Goal: Task Accomplishment & Management: Use online tool/utility

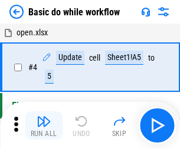
click at [44, 126] on img "button" at bounding box center [44, 121] width 14 height 14
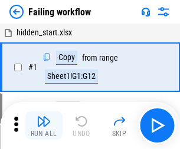
click at [44, 126] on img "button" at bounding box center [44, 121] width 14 height 14
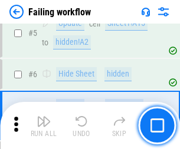
scroll to position [250, 0]
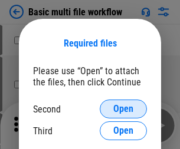
click at [123, 109] on span "Open" at bounding box center [123, 108] width 20 height 9
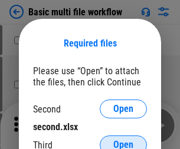
click at [123, 140] on span "Open" at bounding box center [123, 144] width 20 height 9
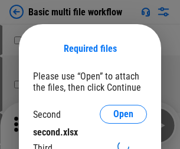
scroll to position [5, 0]
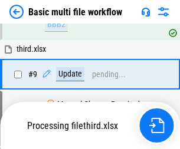
scroll to position [410, 0]
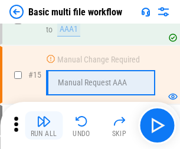
click at [44, 126] on img "button" at bounding box center [44, 121] width 14 height 14
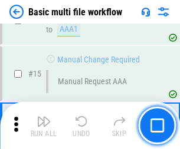
scroll to position [785, 0]
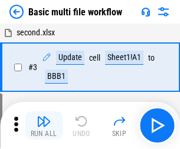
click at [44, 126] on img "button" at bounding box center [44, 121] width 14 height 14
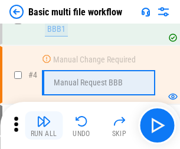
click at [44, 126] on img "button" at bounding box center [44, 121] width 14 height 14
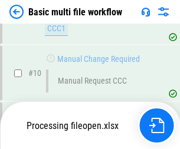
scroll to position [552, 0]
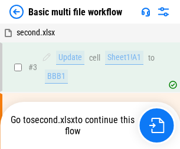
scroll to position [48, 0]
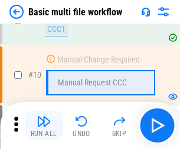
click at [44, 126] on img "button" at bounding box center [44, 121] width 14 height 14
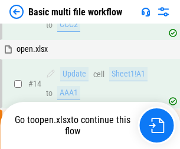
scroll to position [617, 0]
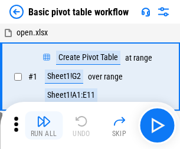
click at [44, 126] on img "button" at bounding box center [44, 121] width 14 height 14
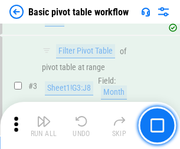
scroll to position [282, 0]
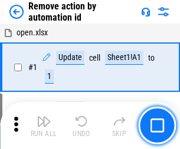
scroll to position [44, 0]
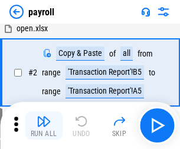
click at [44, 126] on img "button" at bounding box center [44, 121] width 14 height 14
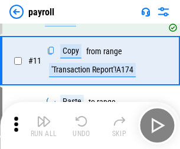
scroll to position [85, 0]
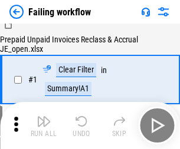
click at [44, 126] on img "button" at bounding box center [44, 121] width 14 height 14
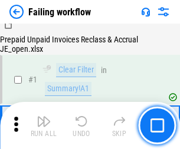
scroll to position [190, 0]
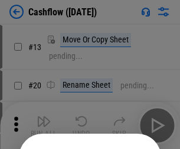
scroll to position [115, 0]
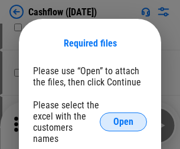
click at [123, 117] on span "Open" at bounding box center [123, 121] width 20 height 9
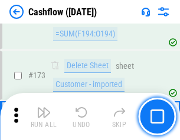
scroll to position [1248, 0]
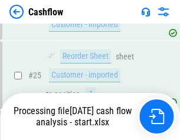
scroll to position [545, 0]
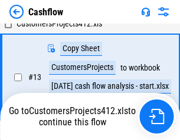
scroll to position [237, 0]
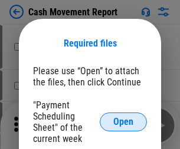
click at [123, 122] on span "Open" at bounding box center [123, 121] width 20 height 9
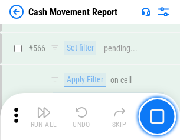
scroll to position [5403, 0]
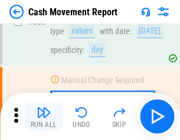
click at [44, 117] on img "button" at bounding box center [44, 113] width 14 height 14
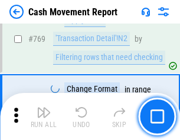
scroll to position [6551, 0]
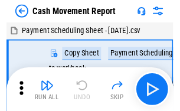
scroll to position [21, 0]
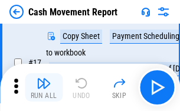
click at [44, 87] on img "button" at bounding box center [44, 83] width 14 height 14
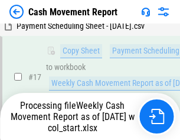
scroll to position [185, 0]
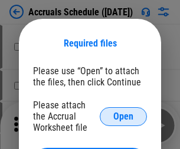
click at [123, 116] on span "Open" at bounding box center [123, 116] width 20 height 9
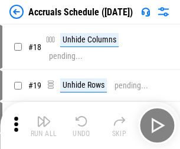
click at [44, 126] on img "button" at bounding box center [44, 121] width 14 height 14
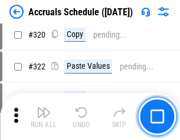
scroll to position [2193, 0]
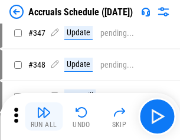
click at [44, 117] on img "button" at bounding box center [44, 113] width 14 height 14
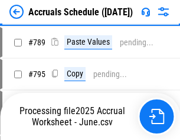
scroll to position [4952, 0]
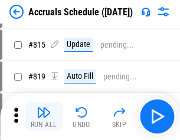
click at [44, 117] on img "button" at bounding box center [44, 113] width 14 height 14
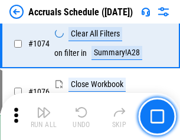
scroll to position [7061, 0]
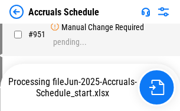
scroll to position [5654, 0]
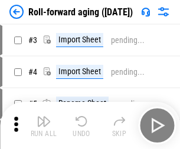
click at [44, 117] on img "button" at bounding box center [44, 121] width 14 height 14
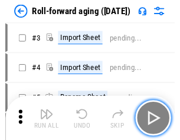
scroll to position [2, 0]
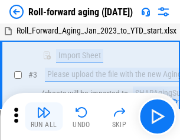
click at [44, 117] on img "button" at bounding box center [44, 113] width 14 height 14
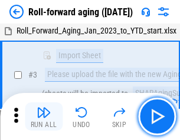
scroll to position [76, 0]
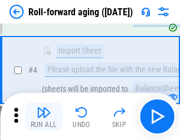
click at [44, 117] on img "button" at bounding box center [44, 113] width 14 height 14
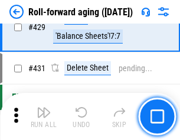
scroll to position [4088, 0]
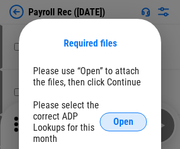
click at [123, 122] on span "Open" at bounding box center [123, 121] width 20 height 9
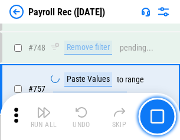
scroll to position [6978, 0]
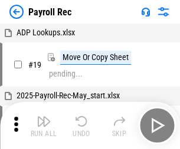
click at [44, 126] on img "button" at bounding box center [44, 121] width 14 height 14
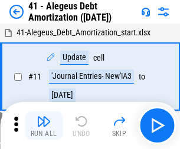
click at [44, 126] on img "button" at bounding box center [44, 121] width 14 height 14
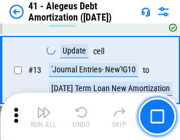
scroll to position [146, 0]
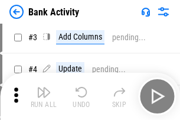
click at [44, 96] on img "button" at bounding box center [44, 92] width 14 height 14
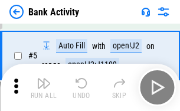
scroll to position [62, 0]
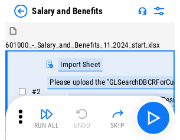
scroll to position [16, 0]
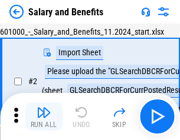
click at [44, 117] on img "button" at bounding box center [44, 113] width 14 height 14
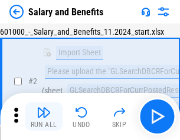
click at [44, 117] on img "button" at bounding box center [44, 113] width 14 height 14
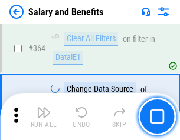
scroll to position [5552, 0]
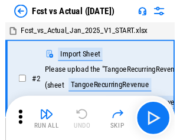
scroll to position [15, 0]
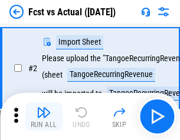
click at [44, 117] on img "button" at bounding box center [44, 113] width 14 height 14
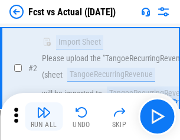
click at [44, 117] on img "button" at bounding box center [44, 113] width 14 height 14
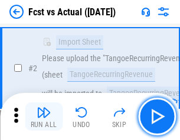
scroll to position [110, 0]
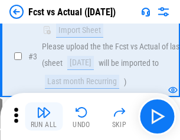
click at [44, 117] on img "button" at bounding box center [44, 113] width 14 height 14
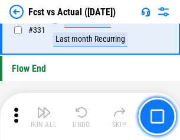
scroll to position [5643, 0]
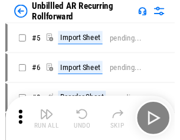
scroll to position [25, 0]
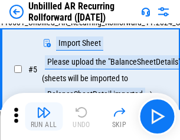
click at [44, 117] on img "button" at bounding box center [44, 113] width 14 height 14
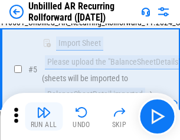
click at [44, 117] on img "button" at bounding box center [44, 113] width 14 height 14
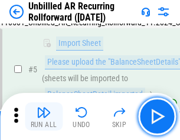
scroll to position [111, 0]
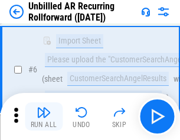
click at [44, 117] on img "button" at bounding box center [44, 113] width 14 height 14
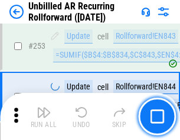
scroll to position [4004, 0]
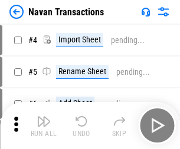
click at [44, 117] on img "button" at bounding box center [44, 121] width 14 height 14
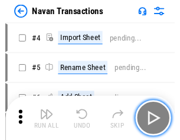
scroll to position [19, 0]
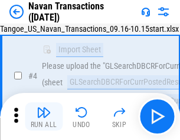
click at [44, 117] on img "button" at bounding box center [44, 113] width 14 height 14
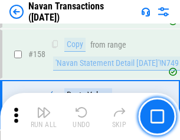
scroll to position [3822, 0]
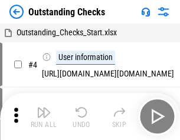
click at [44, 117] on img "button" at bounding box center [44, 113] width 14 height 14
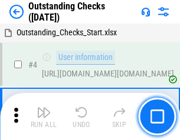
scroll to position [50, 0]
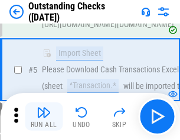
click at [44, 117] on img "button" at bounding box center [44, 113] width 14 height 14
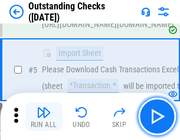
scroll to position [123, 0]
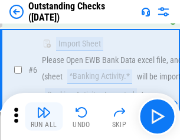
click at [44, 117] on img "button" at bounding box center [44, 113] width 14 height 14
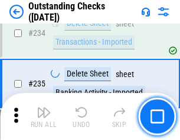
scroll to position [3580, 0]
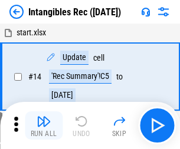
click at [44, 126] on img "button" at bounding box center [44, 121] width 14 height 14
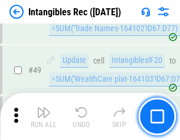
scroll to position [459, 0]
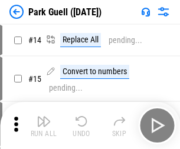
click at [44, 117] on img "button" at bounding box center [44, 121] width 14 height 14
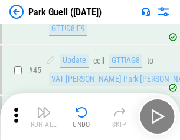
scroll to position [1474, 0]
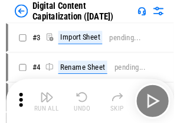
scroll to position [34, 0]
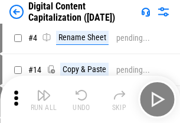
click at [44, 99] on img "button" at bounding box center [44, 95] width 14 height 14
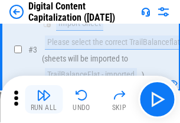
click at [44, 99] on img "button" at bounding box center [44, 95] width 14 height 14
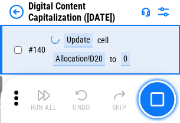
scroll to position [1250, 0]
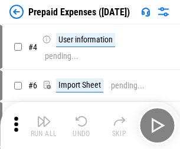
click at [44, 117] on img "button" at bounding box center [44, 121] width 14 height 14
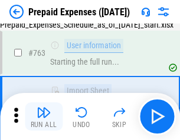
click at [44, 117] on img "button" at bounding box center [44, 113] width 14 height 14
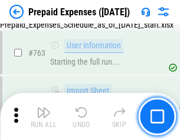
scroll to position [3337, 0]
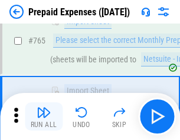
click at [44, 117] on img "button" at bounding box center [44, 113] width 14 height 14
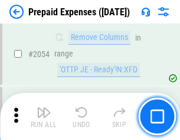
scroll to position [12323, 0]
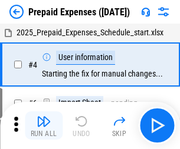
click at [44, 126] on img "button" at bounding box center [44, 121] width 14 height 14
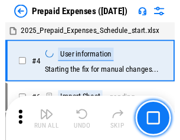
scroll to position [52, 0]
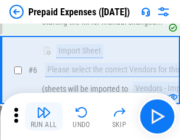
click at [44, 117] on img "button" at bounding box center [44, 113] width 14 height 14
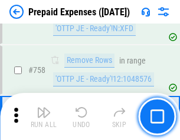
scroll to position [4201, 0]
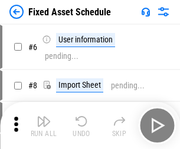
click at [44, 126] on img "button" at bounding box center [44, 121] width 14 height 14
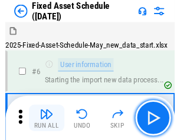
scroll to position [64, 0]
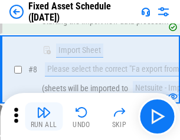
click at [44, 117] on img "button" at bounding box center [44, 113] width 14 height 14
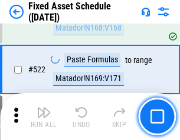
scroll to position [4097, 0]
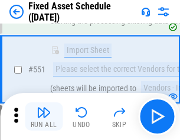
click at [44, 117] on img "button" at bounding box center [44, 113] width 14 height 14
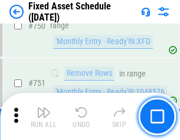
scroll to position [5747, 0]
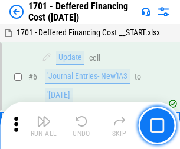
scroll to position [141, 0]
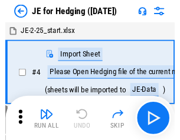
scroll to position [2, 0]
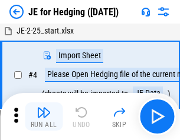
click at [44, 117] on img "button" at bounding box center [44, 113] width 14 height 14
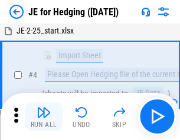
click at [44, 117] on img "button" at bounding box center [44, 113] width 14 height 14
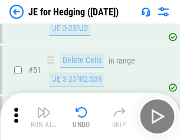
scroll to position [763, 0]
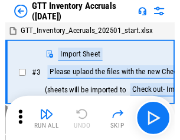
scroll to position [2, 0]
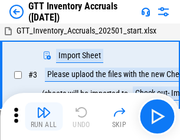
click at [44, 117] on img "button" at bounding box center [44, 113] width 14 height 14
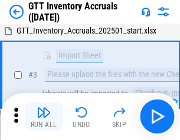
click at [44, 117] on img "button" at bounding box center [44, 113] width 14 height 14
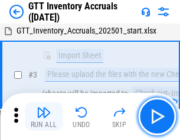
scroll to position [76, 0]
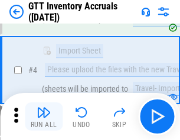
click at [44, 117] on img "button" at bounding box center [44, 113] width 14 height 14
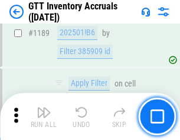
scroll to position [9627, 0]
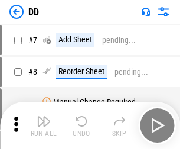
click at [44, 126] on img "button" at bounding box center [44, 121] width 14 height 14
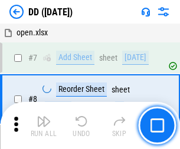
scroll to position [114, 0]
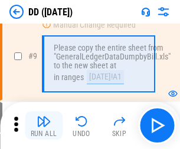
click at [44, 126] on img "button" at bounding box center [44, 121] width 14 height 14
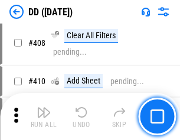
scroll to position [5275, 0]
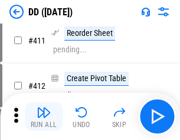
click at [44, 117] on img "button" at bounding box center [44, 113] width 14 height 14
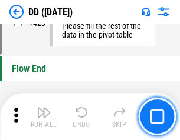
scroll to position [5642, 0]
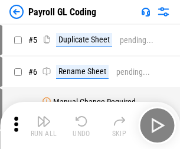
click at [44, 126] on img "button" at bounding box center [44, 121] width 14 height 14
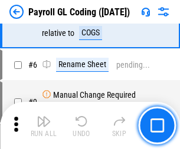
scroll to position [141, 0]
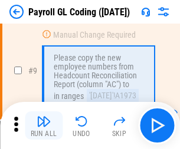
click at [44, 126] on img "button" at bounding box center [44, 121] width 14 height 14
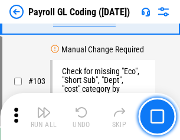
scroll to position [2766, 0]
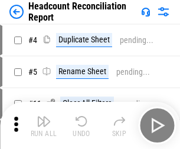
click at [44, 126] on img "button" at bounding box center [44, 121] width 14 height 14
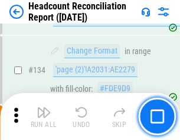
scroll to position [1417, 0]
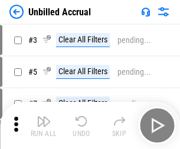
click at [44, 126] on img "button" at bounding box center [44, 121] width 14 height 14
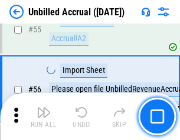
scroll to position [1231, 0]
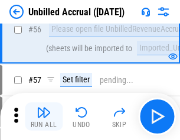
click at [44, 117] on img "button" at bounding box center [44, 113] width 14 height 14
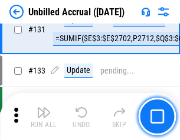
scroll to position [3511, 0]
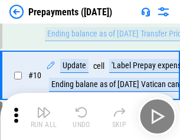
scroll to position [74, 0]
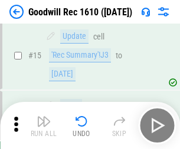
scroll to position [202, 0]
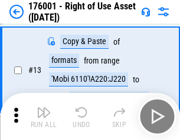
scroll to position [76, 0]
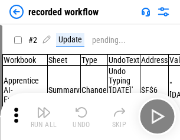
click at [44, 117] on img "button" at bounding box center [44, 113] width 14 height 14
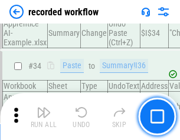
scroll to position [3685, 0]
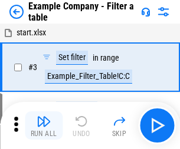
click at [44, 126] on img "button" at bounding box center [44, 121] width 14 height 14
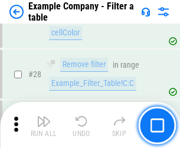
scroll to position [1079, 0]
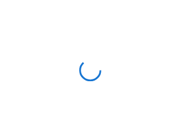
scroll to position [18, 0]
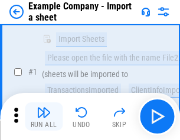
click at [44, 117] on img "button" at bounding box center [44, 113] width 14 height 14
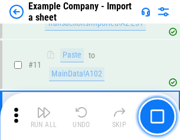
scroll to position [261, 0]
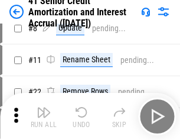
click at [44, 117] on img "button" at bounding box center [44, 113] width 14 height 14
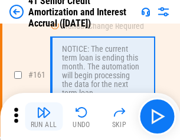
click at [44, 117] on img "button" at bounding box center [44, 113] width 14 height 14
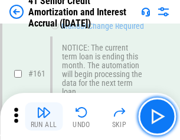
scroll to position [1261, 0]
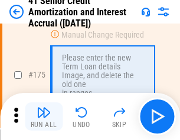
click at [44, 117] on img "button" at bounding box center [44, 113] width 14 height 14
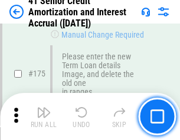
scroll to position [1381, 0]
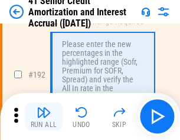
click at [44, 117] on img "button" at bounding box center [44, 113] width 14 height 14
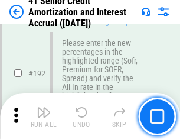
scroll to position [1504, 0]
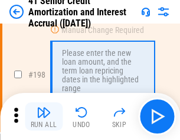
click at [44, 117] on img "button" at bounding box center [44, 113] width 14 height 14
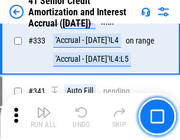
scroll to position [3012, 0]
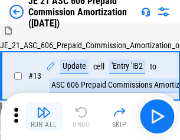
click at [44, 117] on img "button" at bounding box center [44, 113] width 14 height 14
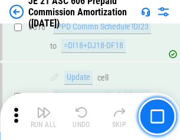
scroll to position [2201, 0]
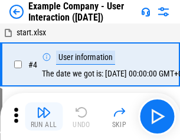
click at [44, 117] on img "button" at bounding box center [44, 113] width 14 height 14
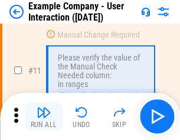
click at [44, 117] on img "button" at bounding box center [44, 113] width 14 height 14
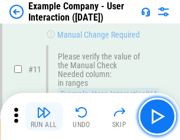
scroll to position [255, 0]
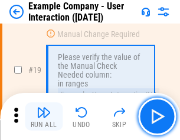
click at [44, 117] on img "button" at bounding box center [44, 113] width 14 height 14
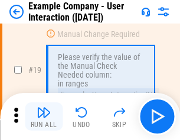
click at [44, 117] on img "button" at bounding box center [44, 113] width 14 height 14
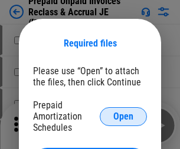
click at [123, 116] on span "Open" at bounding box center [123, 116] width 20 height 9
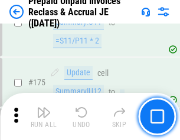
scroll to position [1592, 0]
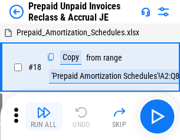
click at [44, 117] on img "button" at bounding box center [44, 113] width 14 height 14
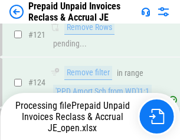
scroll to position [855, 0]
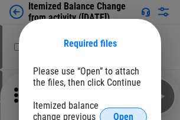
click at [123, 112] on span "Open" at bounding box center [123, 116] width 20 height 9
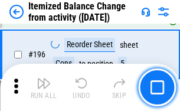
scroll to position [2269, 0]
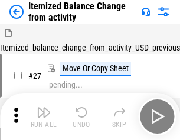
scroll to position [18, 0]
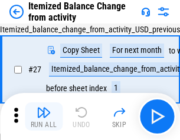
click at [44, 117] on img "button" at bounding box center [44, 113] width 14 height 14
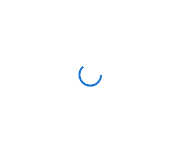
scroll to position [5, 0]
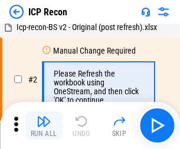
click at [44, 126] on img "button" at bounding box center [44, 121] width 14 height 14
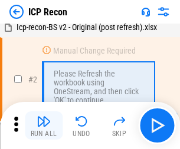
click at [44, 126] on img "button" at bounding box center [44, 121] width 14 height 14
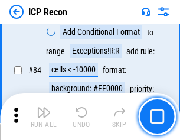
scroll to position [1155, 0]
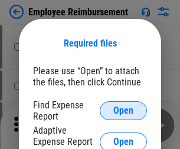
click at [123, 111] on span "Open" at bounding box center [123, 110] width 20 height 9
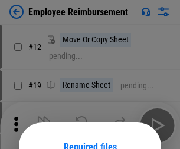
scroll to position [104, 0]
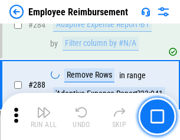
scroll to position [3204, 0]
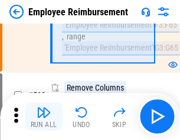
click at [44, 117] on img "button" at bounding box center [44, 113] width 14 height 14
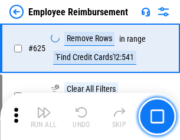
scroll to position [7058, 0]
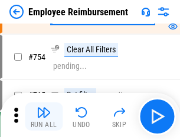
click at [44, 117] on img "button" at bounding box center [44, 113] width 14 height 14
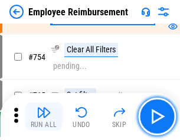
click at [44, 117] on img "button" at bounding box center [44, 113] width 14 height 14
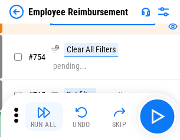
click at [44, 117] on img "button" at bounding box center [44, 113] width 14 height 14
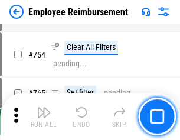
scroll to position [8271, 0]
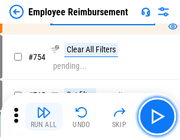
click at [44, 117] on img "button" at bounding box center [44, 113] width 14 height 14
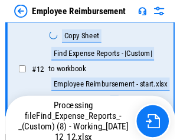
scroll to position [240, 0]
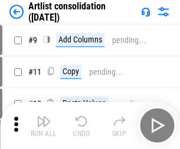
click at [44, 126] on img "button" at bounding box center [44, 121] width 14 height 14
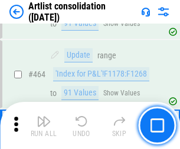
scroll to position [5162, 0]
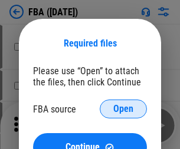
click at [123, 109] on span "Open" at bounding box center [123, 108] width 20 height 9
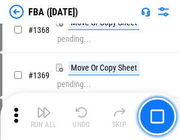
scroll to position [12661, 0]
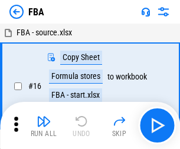
scroll to position [12, 0]
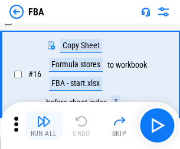
click at [44, 126] on img "button" at bounding box center [44, 121] width 14 height 14
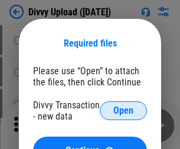
click at [123, 111] on span "Open" at bounding box center [123, 110] width 20 height 9
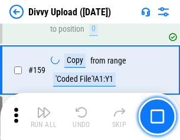
scroll to position [1221, 0]
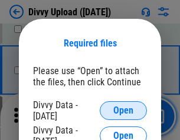
click at [123, 111] on span "Open" at bounding box center [123, 110] width 20 height 9
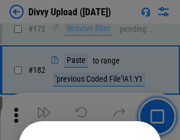
scroll to position [1323, 0]
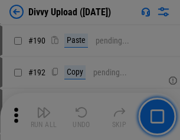
scroll to position [1488, 0]
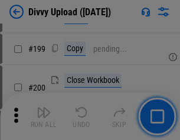
scroll to position [1714, 0]
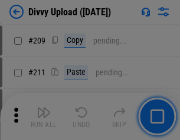
scroll to position [2002, 0]
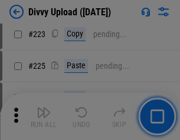
scroll to position [2353, 0]
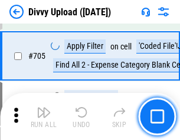
scroll to position [8065, 0]
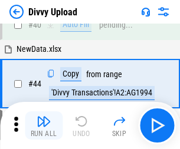
click at [44, 126] on img "button" at bounding box center [44, 121] width 14 height 14
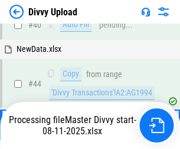
scroll to position [130, 0]
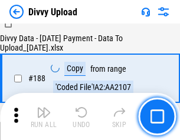
scroll to position [1388, 0]
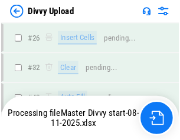
scroll to position [1221, 0]
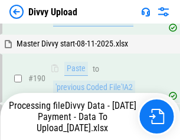
scroll to position [1579, 0]
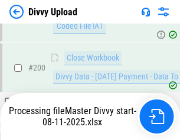
scroll to position [1908, 0]
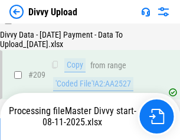
scroll to position [2167, 0]
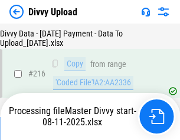
scroll to position [2427, 0]
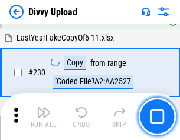
scroll to position [2926, 0]
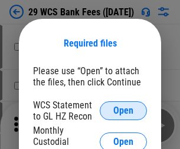
click at [123, 111] on span "Open" at bounding box center [123, 110] width 20 height 9
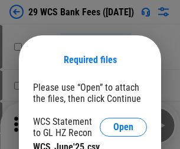
scroll to position [17, 0]
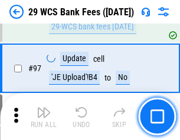
scroll to position [1149, 0]
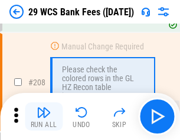
click at [44, 117] on img "button" at bounding box center [44, 113] width 14 height 14
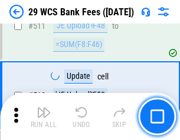
scroll to position [5931, 0]
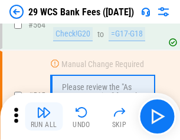
click at [44, 117] on img "button" at bounding box center [44, 113] width 14 height 14
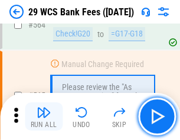
scroll to position [6376, 0]
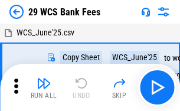
scroll to position [21, 0]
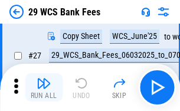
click at [44, 87] on img "button" at bounding box center [44, 83] width 14 height 14
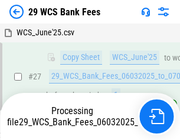
scroll to position [235, 0]
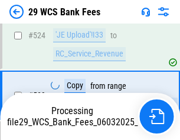
scroll to position [6294, 0]
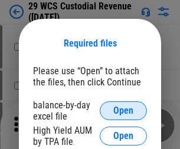
click at [123, 111] on span "Open" at bounding box center [123, 110] width 20 height 9
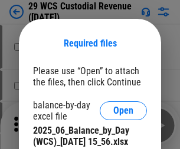
scroll to position [98, 0]
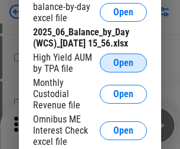
click at [123, 68] on span "Open" at bounding box center [123, 62] width 20 height 9
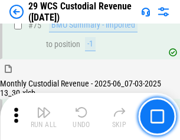
scroll to position [1231, 0]
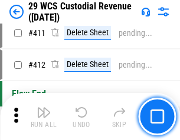
click at [44, 117] on img "button" at bounding box center [44, 113] width 14 height 14
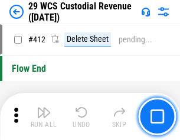
scroll to position [5630, 0]
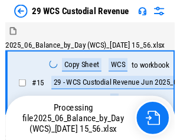
scroll to position [28, 0]
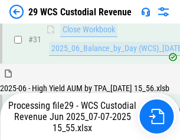
scroll to position [605, 0]
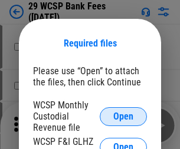
click at [123, 116] on span "Open" at bounding box center [123, 116] width 20 height 9
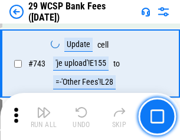
scroll to position [5941, 0]
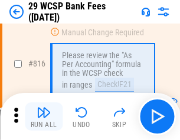
click at [44, 117] on img "button" at bounding box center [44, 113] width 14 height 14
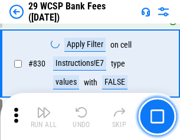
scroll to position [7480, 0]
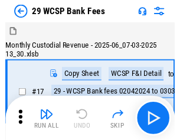
scroll to position [28, 0]
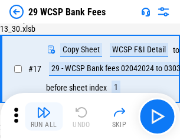
click at [44, 117] on img "button" at bounding box center [44, 113] width 14 height 14
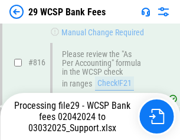
scroll to position [7138, 0]
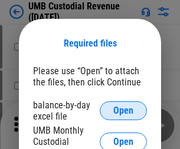
click at [123, 111] on span "Open" at bounding box center [123, 110] width 20 height 9
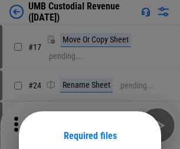
scroll to position [93, 0]
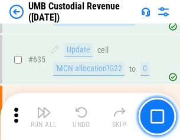
scroll to position [6169, 0]
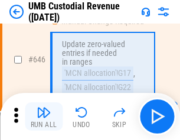
click at [44, 117] on img "button" at bounding box center [44, 113] width 14 height 14
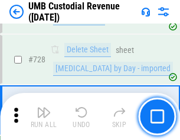
scroll to position [7272, 0]
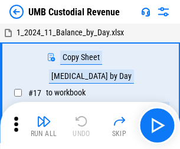
scroll to position [9, 0]
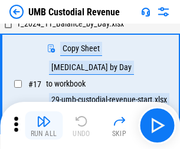
click at [44, 126] on img "button" at bounding box center [44, 121] width 14 height 14
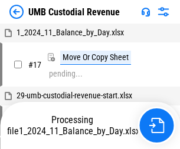
scroll to position [9, 0]
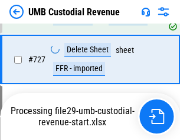
scroll to position [7245, 0]
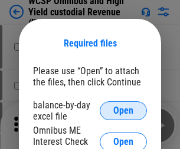
click at [123, 111] on span "Open" at bounding box center [123, 110] width 20 height 9
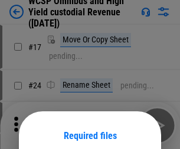
scroll to position [93, 0]
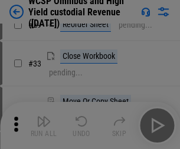
scroll to position [269, 0]
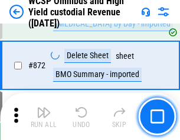
scroll to position [9977, 0]
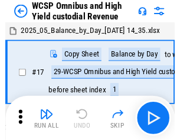
scroll to position [6, 0]
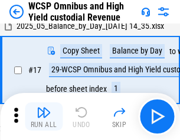
click at [44, 117] on img "button" at bounding box center [44, 113] width 14 height 14
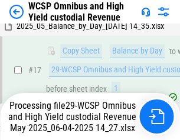
scroll to position [245, 0]
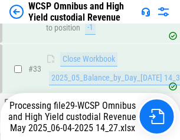
scroll to position [523, 0]
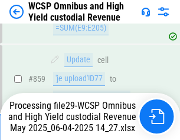
scroll to position [9798, 0]
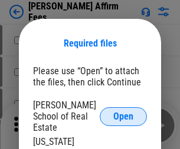
click at [123, 112] on span "Open" at bounding box center [123, 116] width 20 height 9
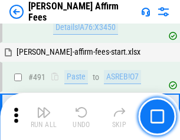
scroll to position [3206, 0]
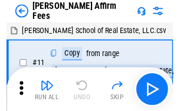
scroll to position [12, 0]
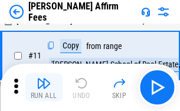
click at [44, 87] on img "button" at bounding box center [44, 83] width 14 height 14
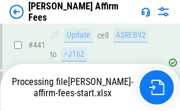
scroll to position [3092, 0]
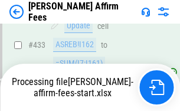
scroll to position [3160, 0]
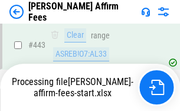
scroll to position [3092, 0]
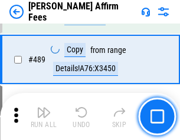
scroll to position [3077, 0]
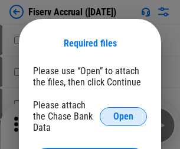
click at [123, 112] on span "Open" at bounding box center [123, 116] width 20 height 9
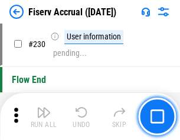
scroll to position [3735, 0]
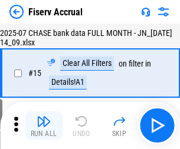
click at [44, 126] on img "button" at bounding box center [44, 121] width 14 height 14
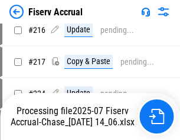
scroll to position [3578, 0]
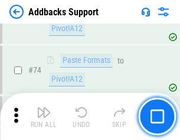
scroll to position [858, 0]
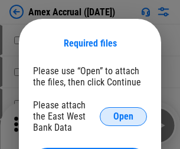
click at [123, 116] on span "Open" at bounding box center [123, 116] width 20 height 9
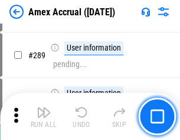
scroll to position [3228, 0]
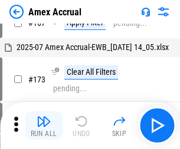
click at [44, 126] on img "button" at bounding box center [44, 121] width 14 height 14
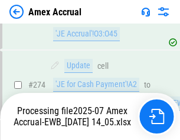
scroll to position [3437, 0]
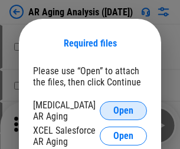
click at [123, 109] on span "Open" at bounding box center [123, 110] width 20 height 9
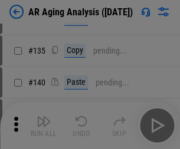
scroll to position [355, 0]
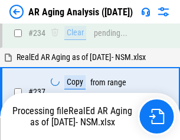
scroll to position [1827, 0]
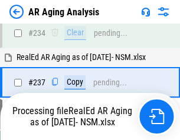
scroll to position [1814, 0]
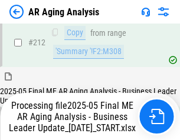
scroll to position [1814, 0]
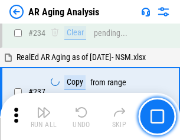
scroll to position [1814, 0]
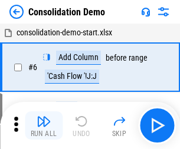
click at [44, 126] on img "button" at bounding box center [44, 121] width 14 height 14
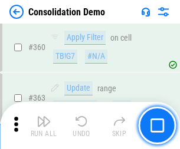
scroll to position [3951, 0]
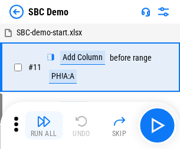
click at [44, 126] on img "button" at bounding box center [44, 121] width 14 height 14
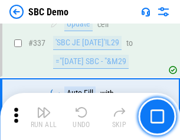
scroll to position [3101, 0]
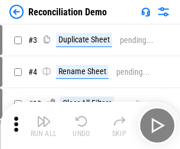
click at [44, 126] on img "button" at bounding box center [44, 121] width 14 height 14
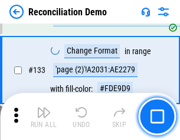
scroll to position [1400, 0]
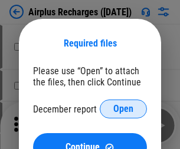
click at [123, 109] on span "Open" at bounding box center [123, 108] width 20 height 9
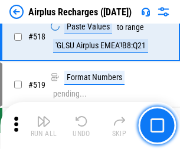
scroll to position [5073, 0]
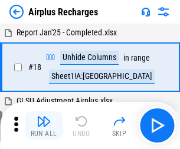
click at [44, 126] on img "button" at bounding box center [44, 121] width 14 height 14
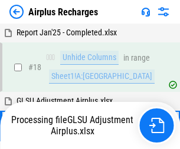
scroll to position [52, 0]
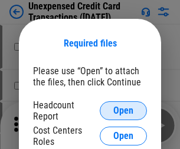
click at [123, 111] on span "Open" at bounding box center [123, 110] width 20 height 9
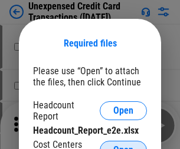
click at [123, 146] on span "Open" at bounding box center [123, 150] width 20 height 9
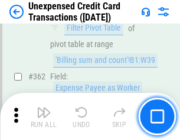
scroll to position [3032, 0]
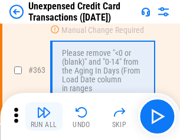
click at [44, 117] on img "button" at bounding box center [44, 113] width 14 height 14
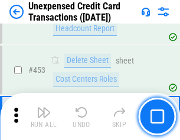
scroll to position [4021, 0]
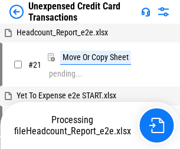
scroll to position [18, 0]
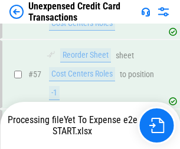
scroll to position [859, 0]
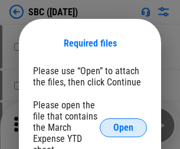
click at [123, 127] on span "Open" at bounding box center [123, 127] width 20 height 9
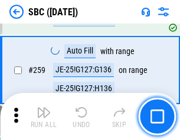
scroll to position [2304, 0]
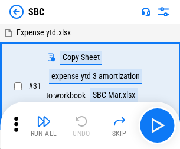
scroll to position [12, 0]
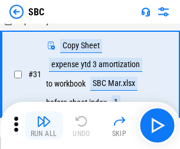
click at [44, 126] on img "button" at bounding box center [44, 121] width 14 height 14
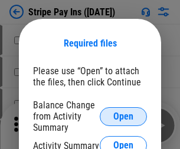
click at [123, 116] on span "Open" at bounding box center [123, 116] width 20 height 9
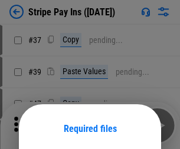
scroll to position [85, 0]
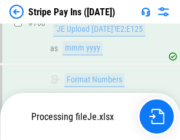
scroll to position [6208, 0]
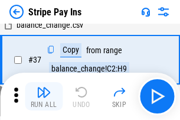
click at [44, 96] on img "button" at bounding box center [44, 92] width 14 height 14
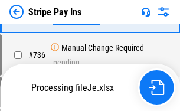
scroll to position [6182, 0]
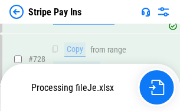
scroll to position [6182, 0]
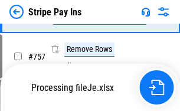
scroll to position [6182, 0]
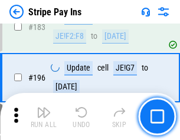
scroll to position [1596, 0]
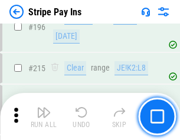
click at [44, 117] on img "button" at bounding box center [44, 113] width 14 height 14
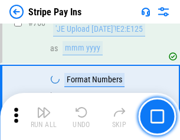
scroll to position [6167, 0]
